Goal: Navigation & Orientation: Understand site structure

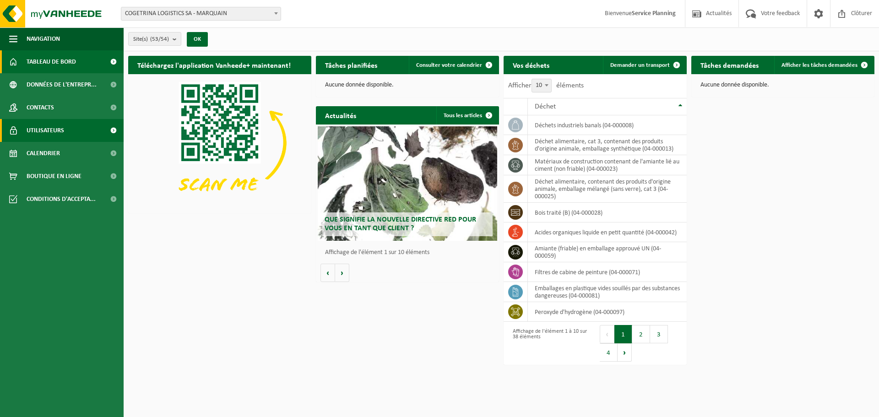
click at [110, 130] on span at bounding box center [113, 130] width 21 height 23
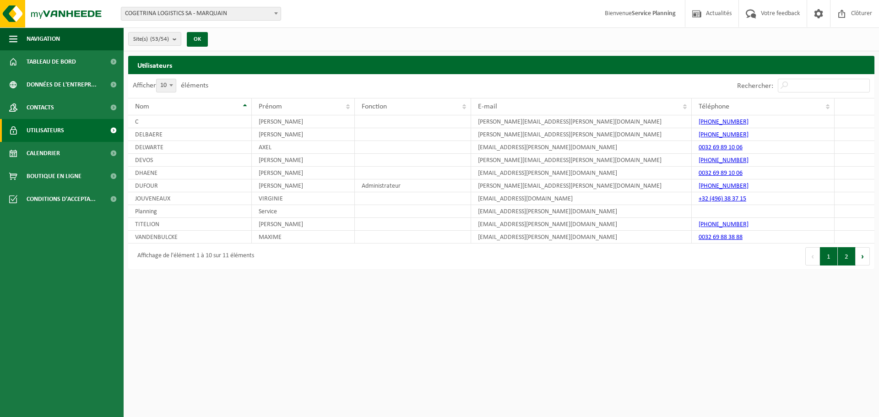
click at [847, 254] on button "2" at bounding box center [847, 256] width 18 height 18
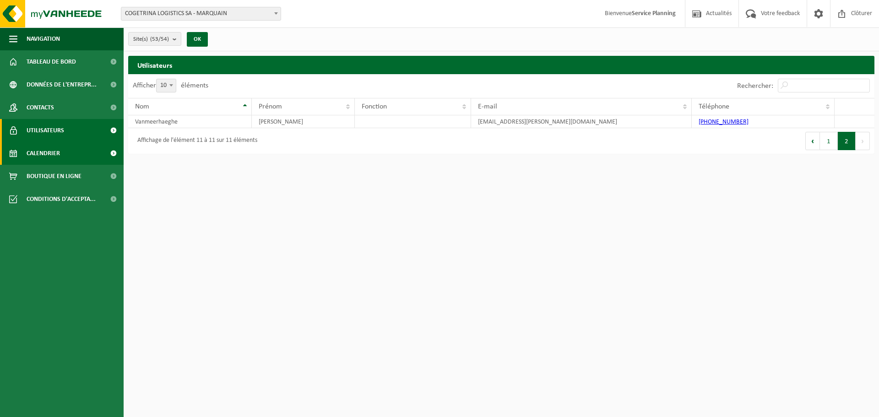
click at [110, 157] on span at bounding box center [113, 153] width 21 height 23
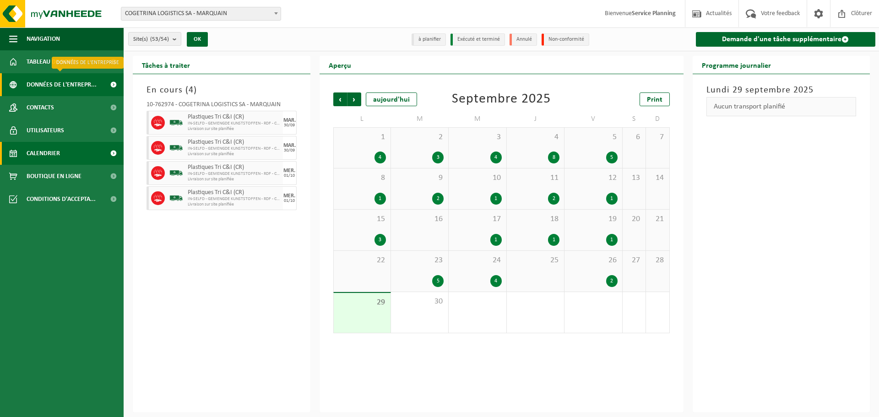
click at [110, 82] on span at bounding box center [113, 84] width 21 height 23
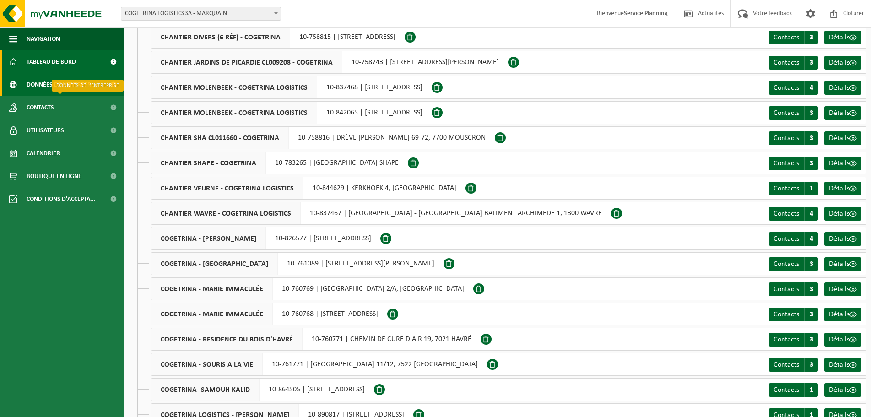
scroll to position [46, 0]
